Goal: Task Accomplishment & Management: Manage account settings

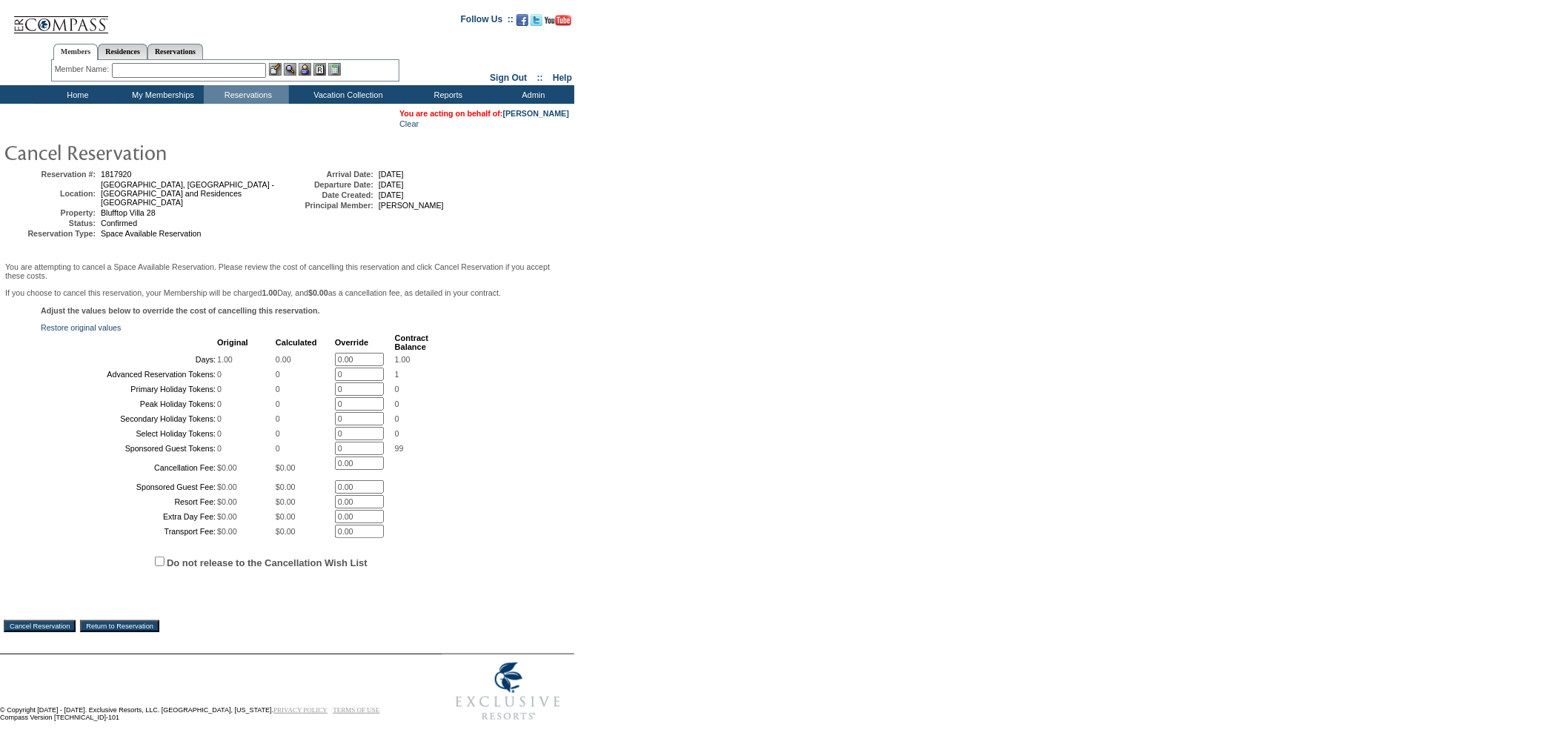
drag, startPoint x: 159, startPoint y: 661, endPoint x: 244, endPoint y: 667, distance: 85.2
click at [159, 566] on input "Do not release to the Cancellation Wish List" at bounding box center [159, 561] width 9 height 9
checkbox input "true"
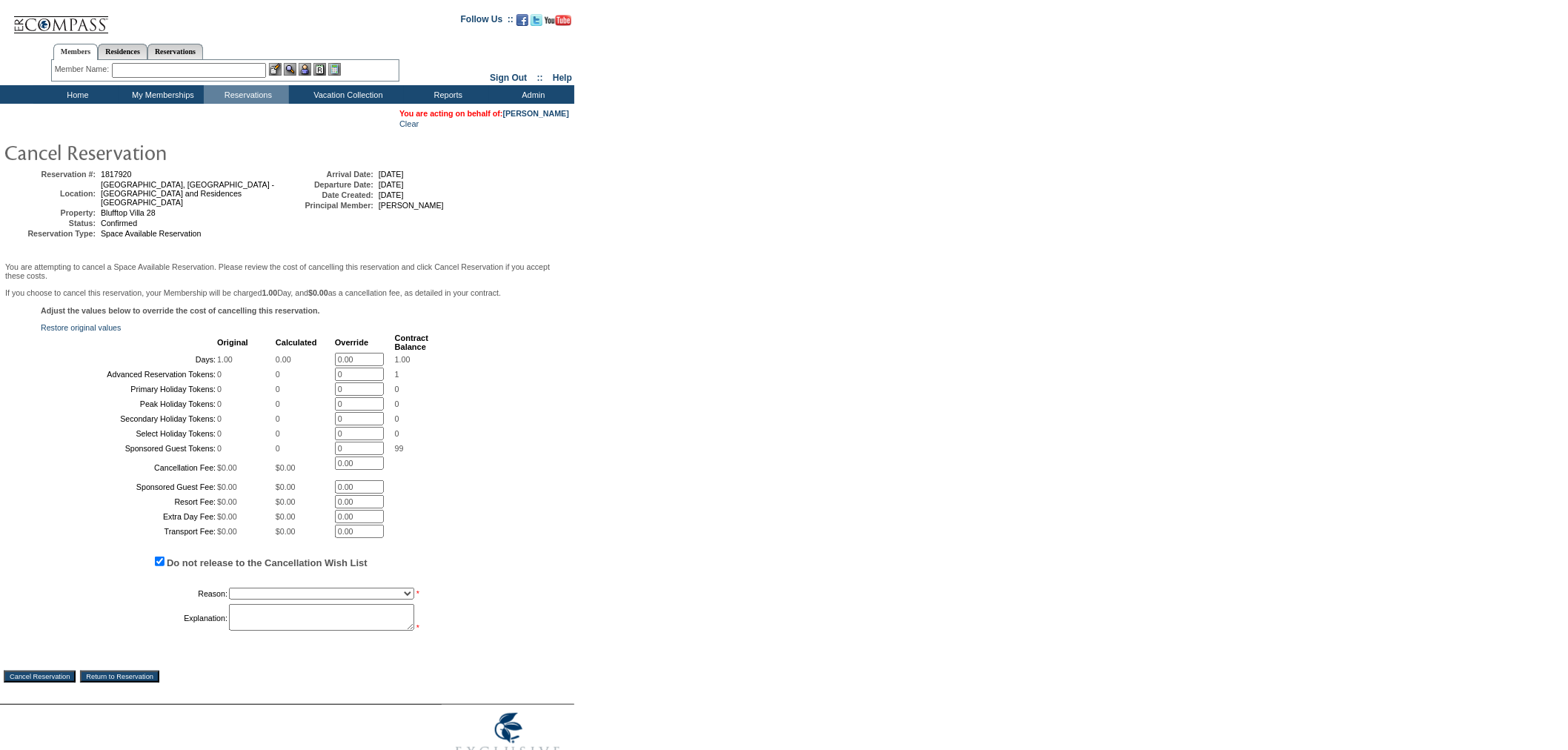
click at [278, 599] on select "Creating Continuous Stay Days Booked After Cancellation Experiential / Hotel / …" at bounding box center [321, 593] width 185 height 12
select select "1030"
click at [229, 599] on select "Creating Continuous Stay Days Booked After Cancellation Experiential / Hotel / …" at bounding box center [321, 593] width 185 height 12
click at [287, 630] on textarea at bounding box center [321, 617] width 185 height 27
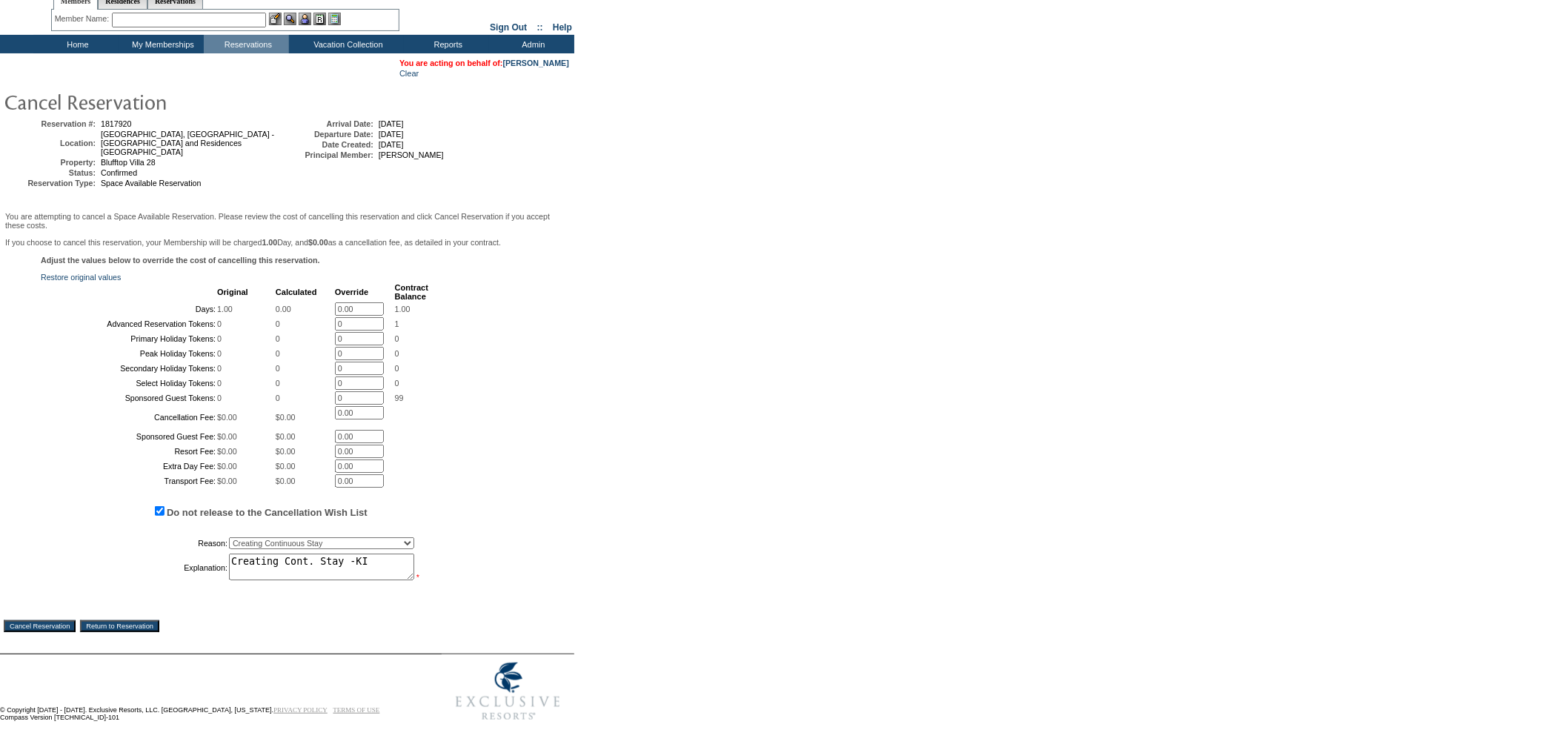
scroll to position [152, 0]
type textarea "Creating Cont. Stay -KI"
click at [25, 623] on input "Cancel Reservation" at bounding box center [40, 626] width 72 height 12
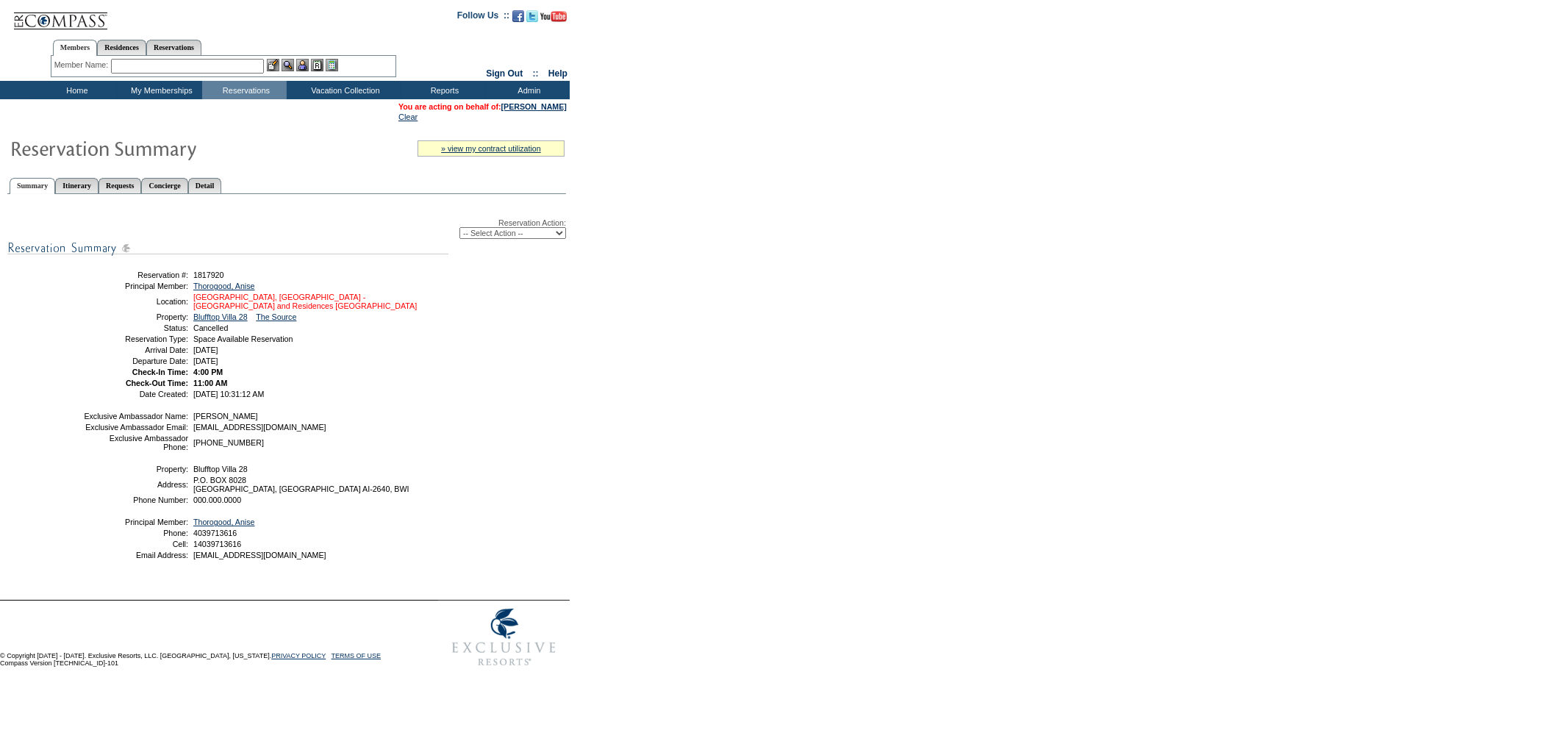
click at [318, 298] on link "[GEOGRAPHIC_DATA], [GEOGRAPHIC_DATA] - [GEOGRAPHIC_DATA] and Residences [GEOGRA…" at bounding box center [306, 301] width 224 height 18
